Goal: Find specific page/section: Find specific page/section

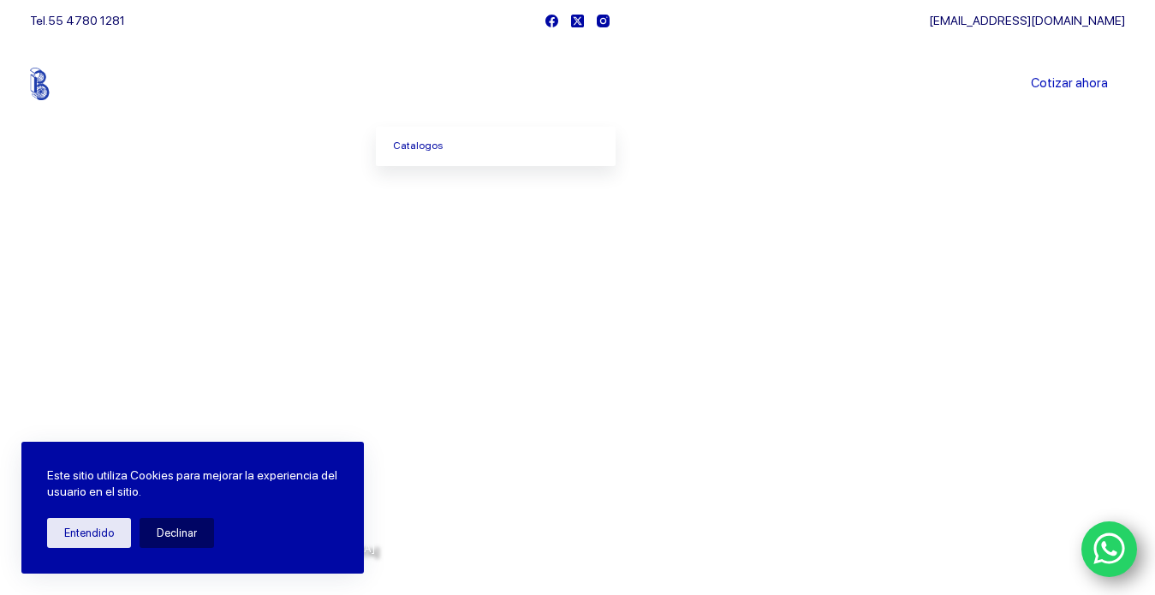
click at [469, 86] on icon "Menu Principal" at bounding box center [465, 83] width 7 height 7
click at [473, 88] on span "Menu Principal" at bounding box center [466, 84] width 21 height 21
click at [469, 86] on icon "Menu Principal" at bounding box center [465, 83] width 7 height 7
click at [454, 145] on link "Catalogos" at bounding box center [496, 146] width 240 height 39
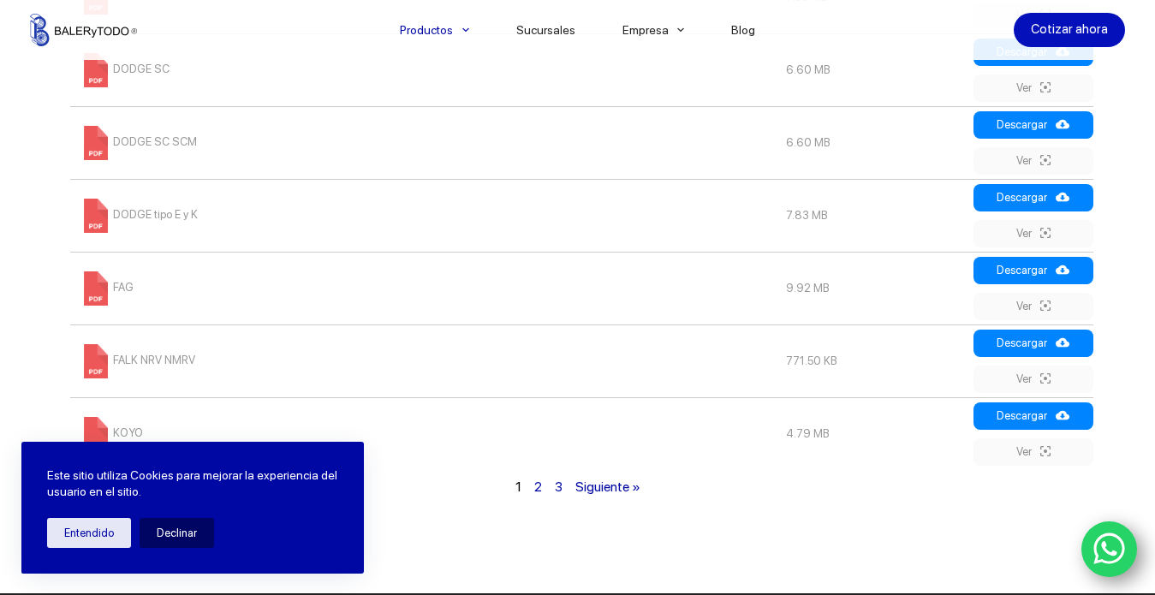
scroll to position [1199, 0]
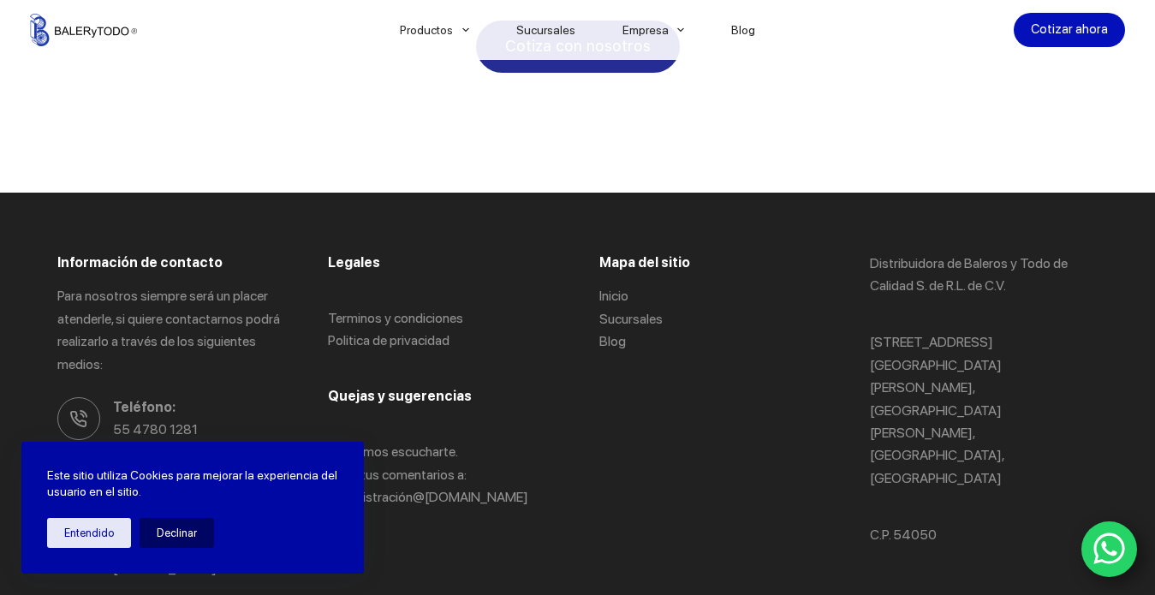
scroll to position [3413, 0]
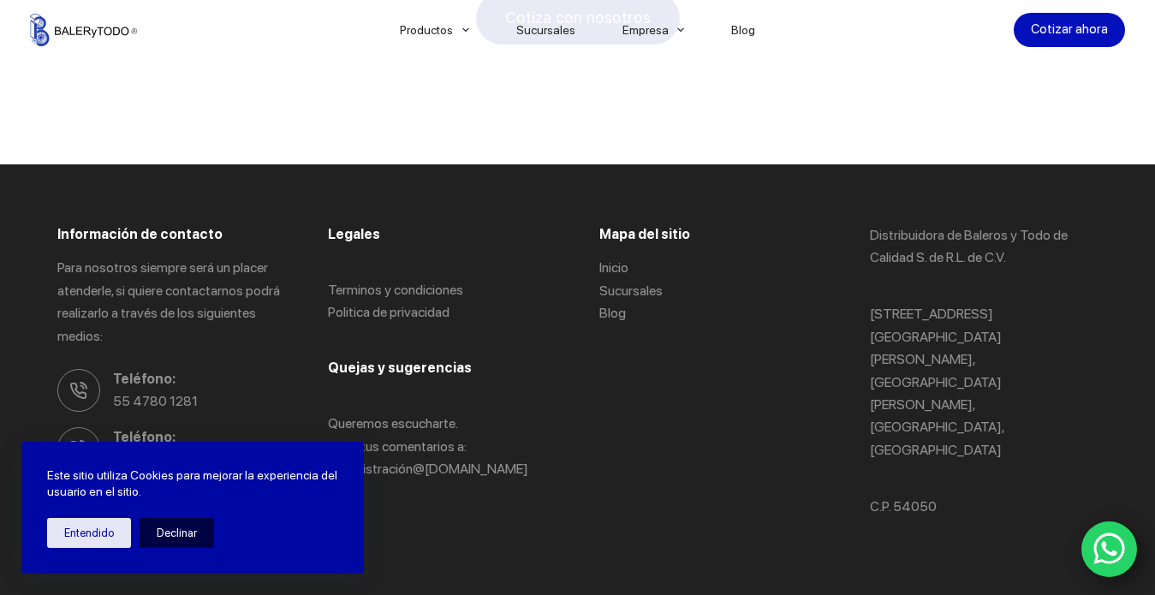
click at [176, 527] on button "Declinar" at bounding box center [177, 533] width 74 height 30
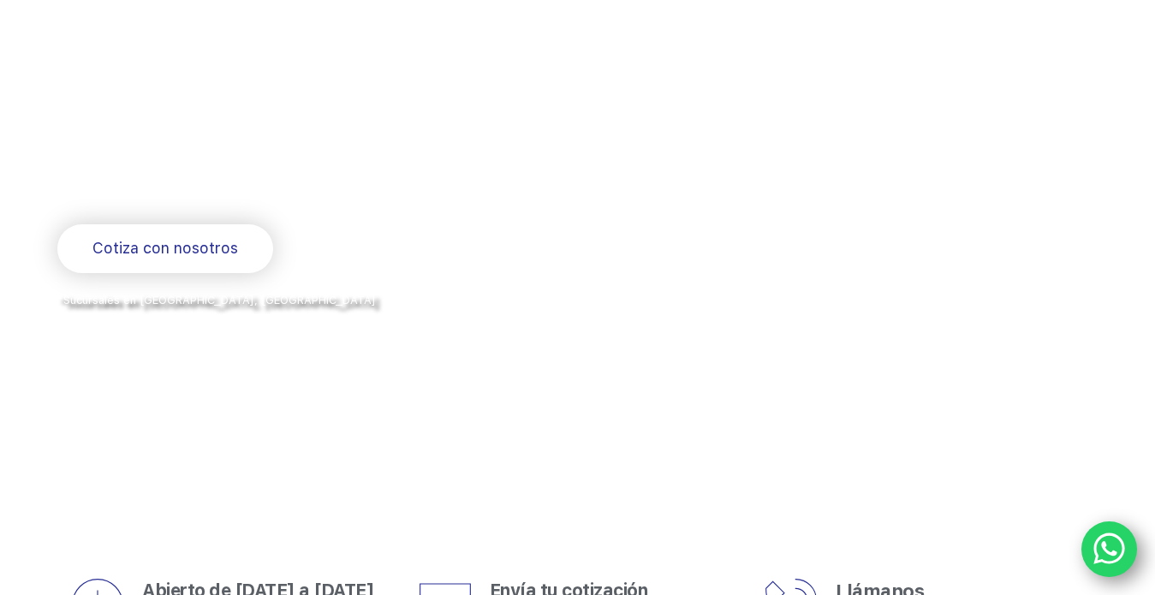
scroll to position [0, 0]
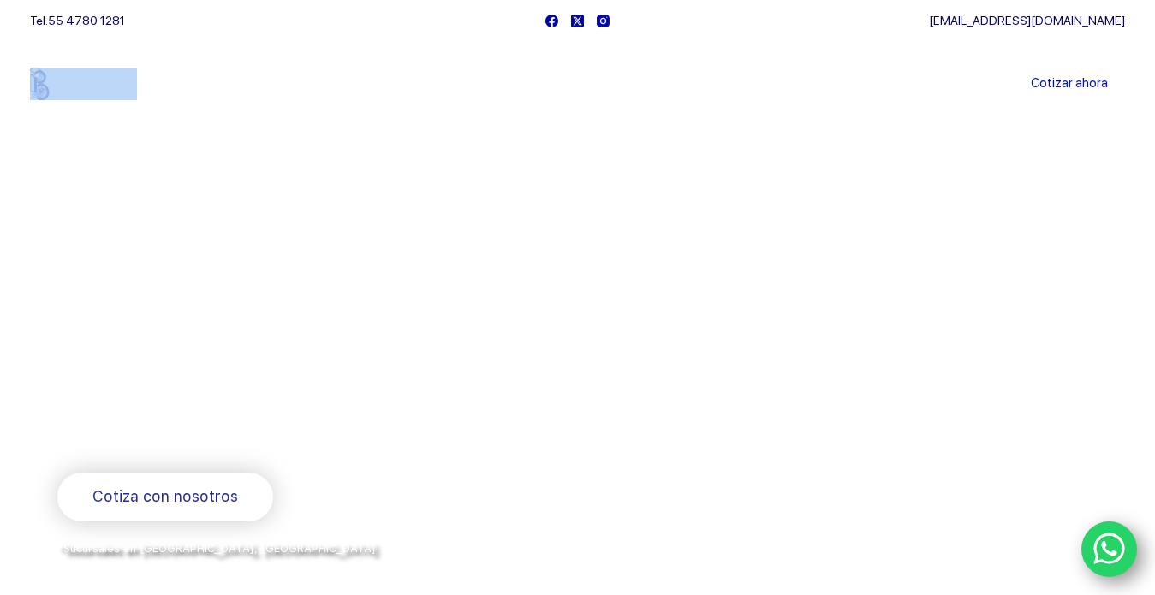
drag, startPoint x: 150, startPoint y: 83, endPoint x: 0, endPoint y: 83, distance: 149.8
click at [0, 83] on div "Productos [GEOGRAPHIC_DATA] Sucursales Empresa Directorio Blog Cotizar ahora" at bounding box center [577, 84] width 1155 height 86
copy img
click at [428, 159] on div at bounding box center [577, 385] width 1155 height 770
click at [469, 83] on icon "Menu Principal" at bounding box center [465, 83] width 7 height 7
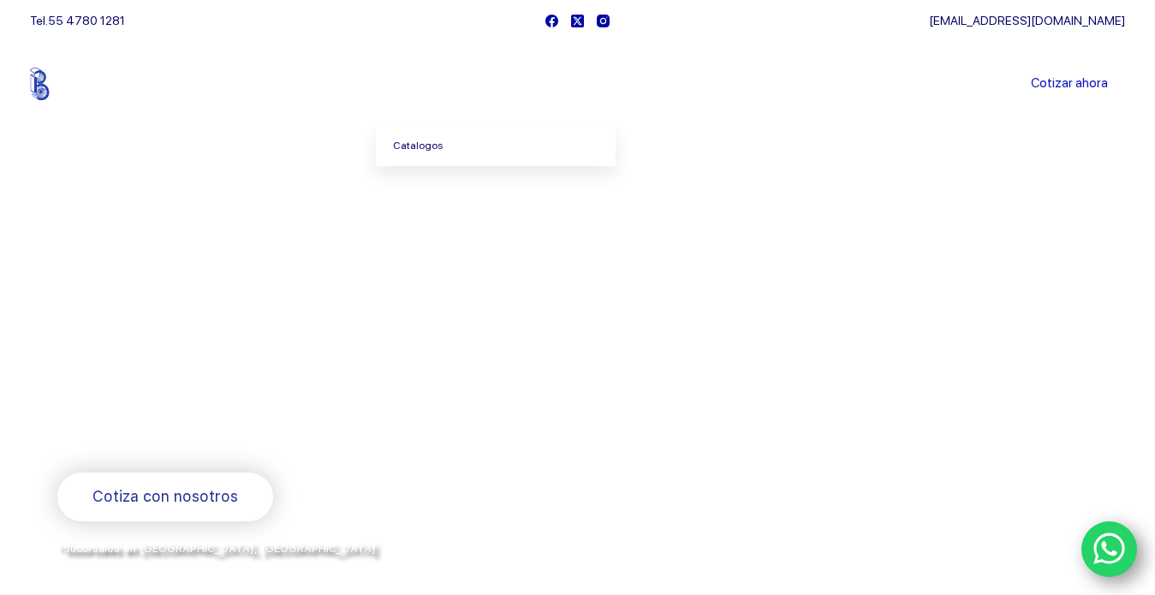
click at [452, 146] on link "Catalogos" at bounding box center [496, 146] width 240 height 39
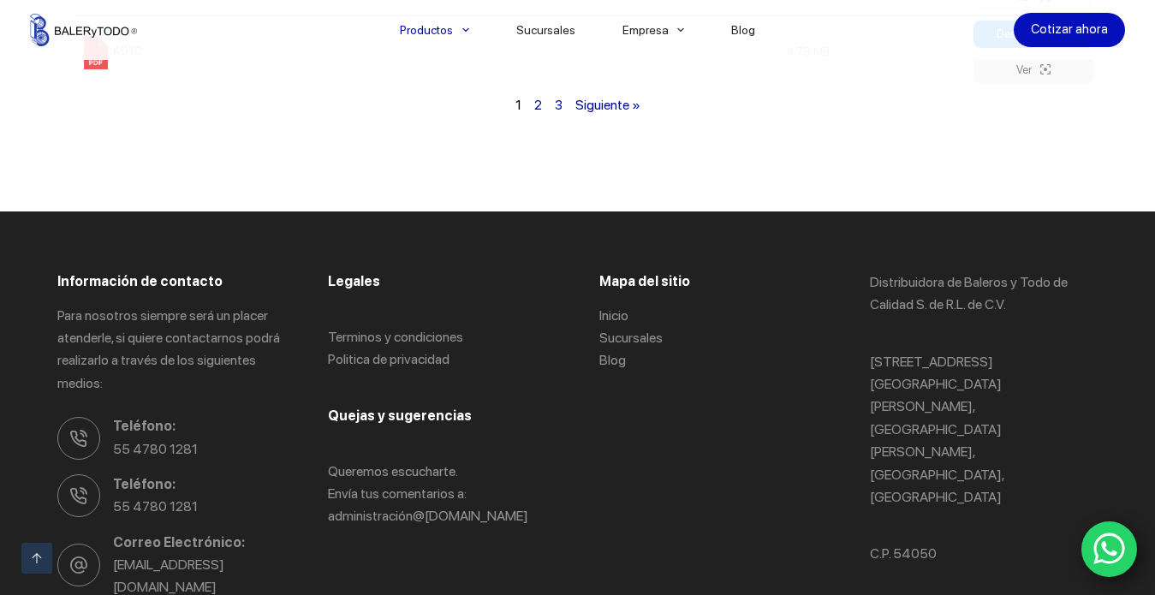
scroll to position [1719, 0]
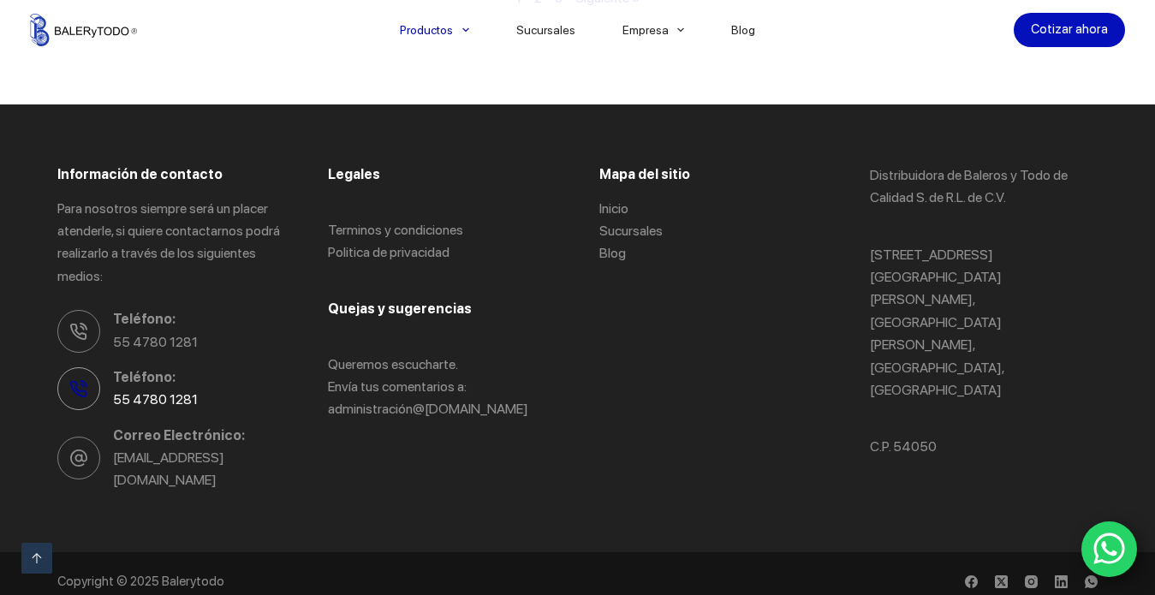
drag, startPoint x: 113, startPoint y: 320, endPoint x: 159, endPoint y: 376, distance: 72.4
click at [200, 419] on ul "Teléfono: 55 4780 1281 Teléfono: 55 4780 1281 Correo Electrónico: [EMAIL_ADDRES…" at bounding box center [171, 400] width 228 height 184
drag, startPoint x: 107, startPoint y: 321, endPoint x: 290, endPoint y: 460, distance: 229.8
click at [290, 460] on div "Información de contacto Para nosotros siempre será un placer atenderle, si quie…" at bounding box center [576, 328] width 1039 height 448
copy ul "Teléfono: [PHONE_NUMBER] Teléfono: 55 4780 1281 Correo Electrónico: [EMAIL_ADDR…"
